Goal: Information Seeking & Learning: Understand process/instructions

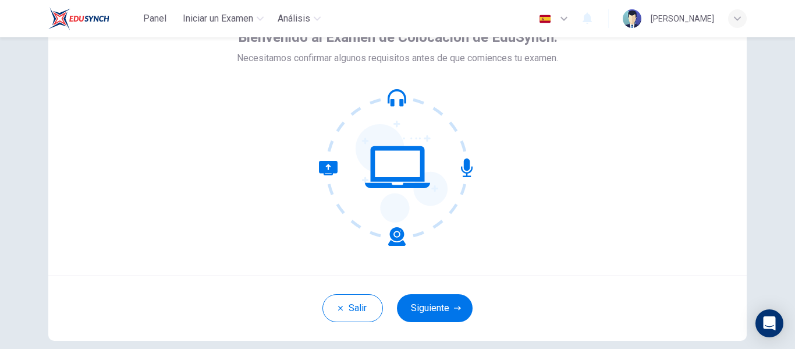
scroll to position [90, 0]
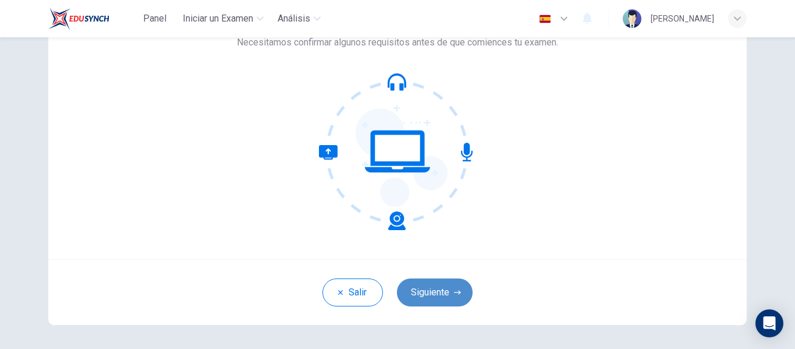
click at [396, 289] on button "Siguiente" at bounding box center [435, 292] width 76 height 28
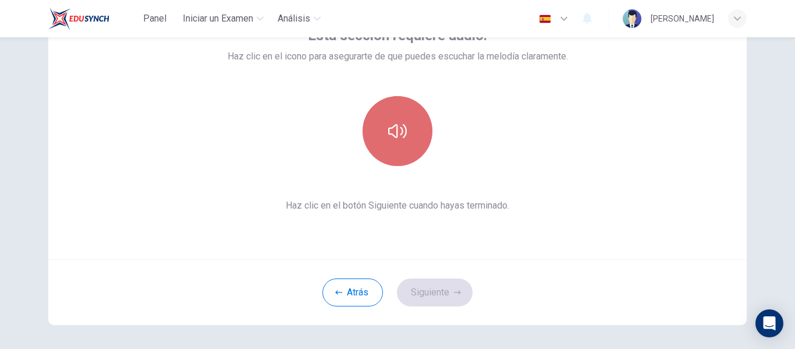
click at [396, 132] on icon "button" at bounding box center [397, 131] width 19 height 19
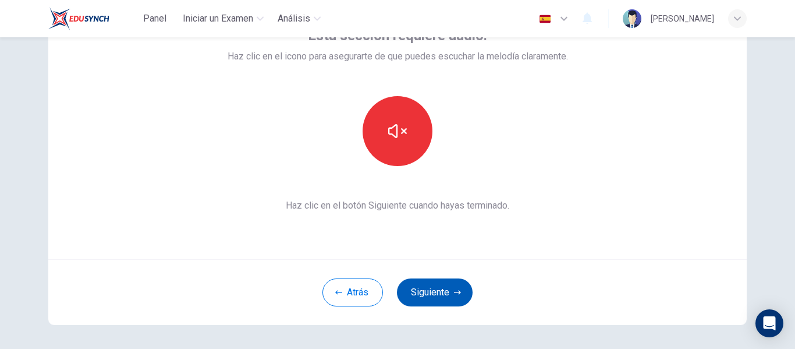
click at [396, 296] on button "Siguiente" at bounding box center [435, 292] width 76 height 28
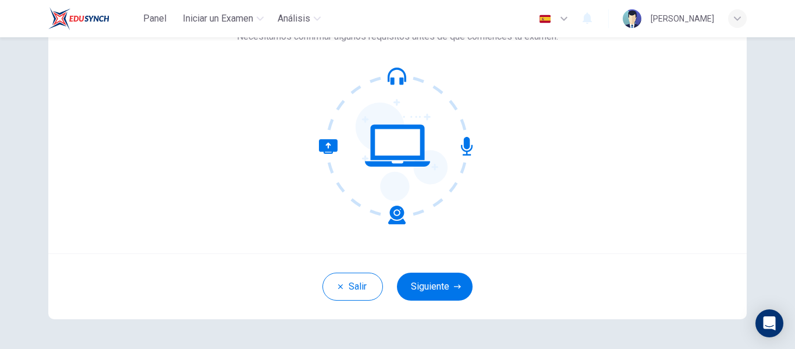
scroll to position [136, 0]
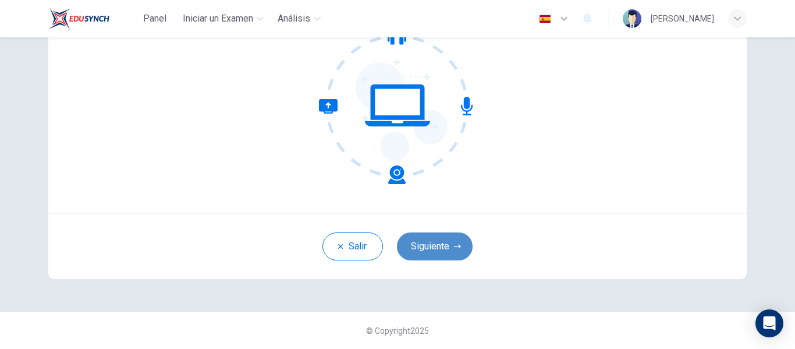
click at [428, 255] on button "Siguiente" at bounding box center [435, 246] width 76 height 28
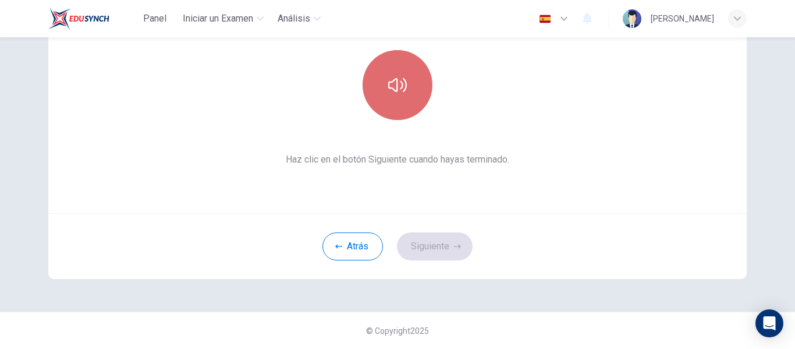
click at [389, 104] on button "button" at bounding box center [398, 85] width 70 height 70
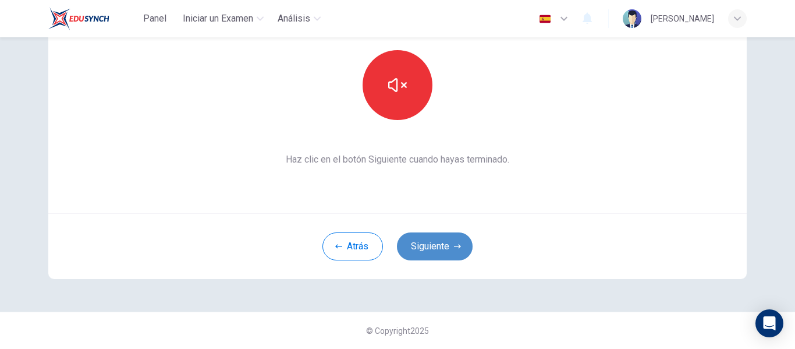
click at [443, 242] on button "Siguiente" at bounding box center [435, 246] width 76 height 28
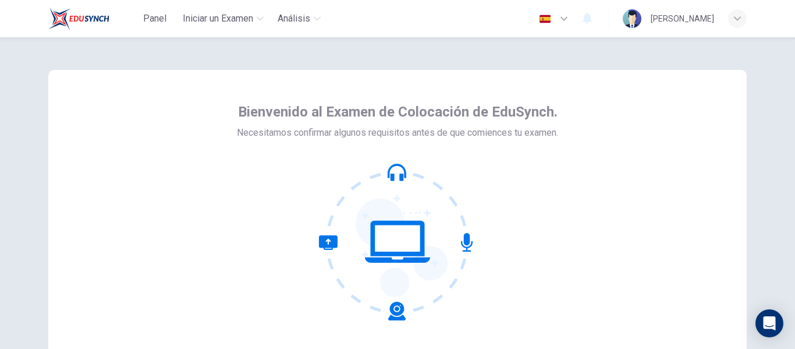
drag, startPoint x: 788, startPoint y: 165, endPoint x: 793, endPoint y: 278, distance: 113.0
click at [793, 278] on div "Bienvenido al Examen de Colocación de EduSynch. Necesitamos confirmar algunos r…" at bounding box center [397, 192] width 795 height 311
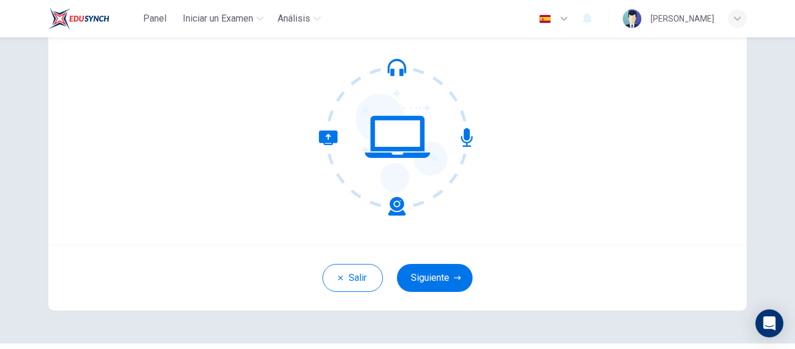
scroll to position [109, 0]
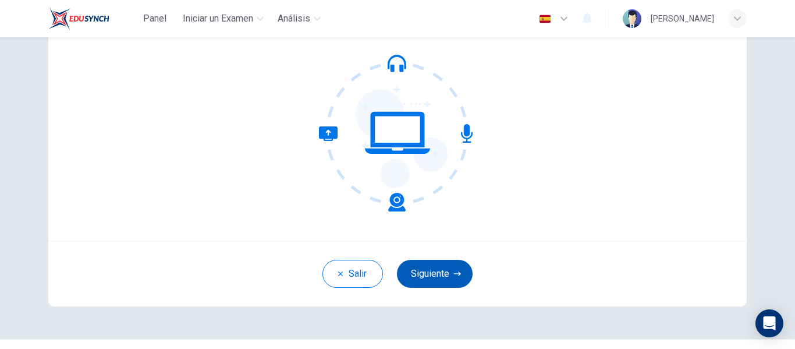
click at [438, 270] on button "Siguiente" at bounding box center [435, 274] width 76 height 28
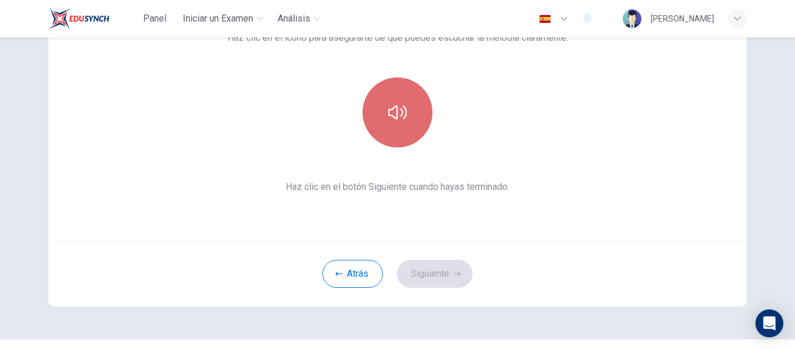
click at [405, 96] on button "button" at bounding box center [398, 112] width 70 height 70
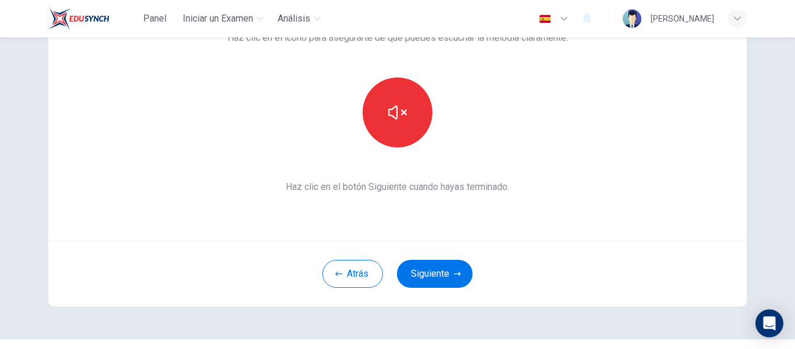
click at [571, 19] on icon "button" at bounding box center [564, 19] width 14 height 14
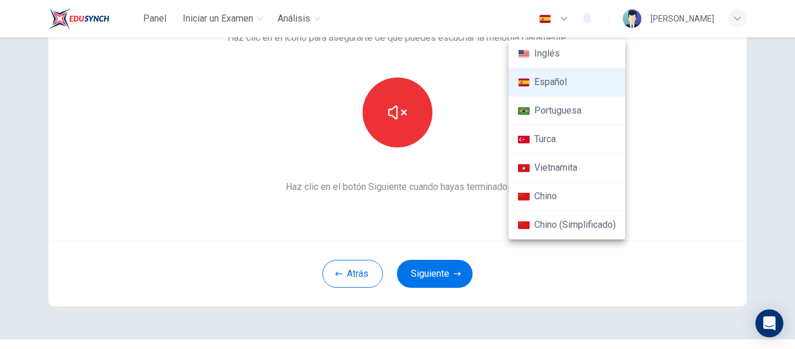
click at [551, 56] on li "Inglés" at bounding box center [567, 54] width 116 height 29
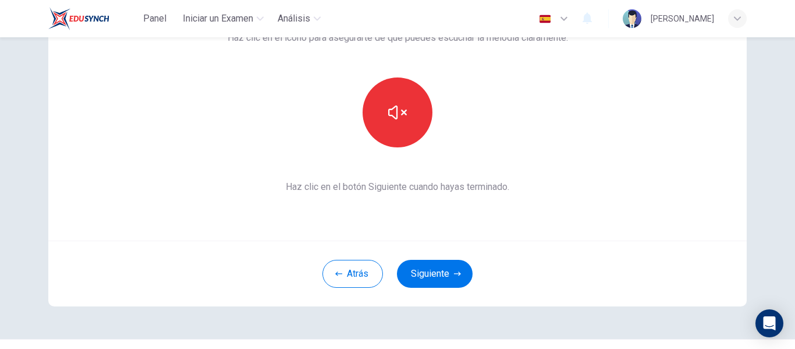
type input "en"
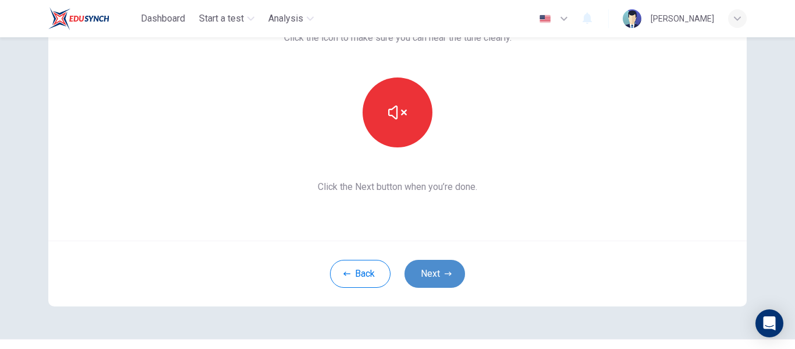
click at [438, 275] on button "Next" at bounding box center [434, 274] width 61 height 28
